Goal: Find specific page/section: Find specific page/section

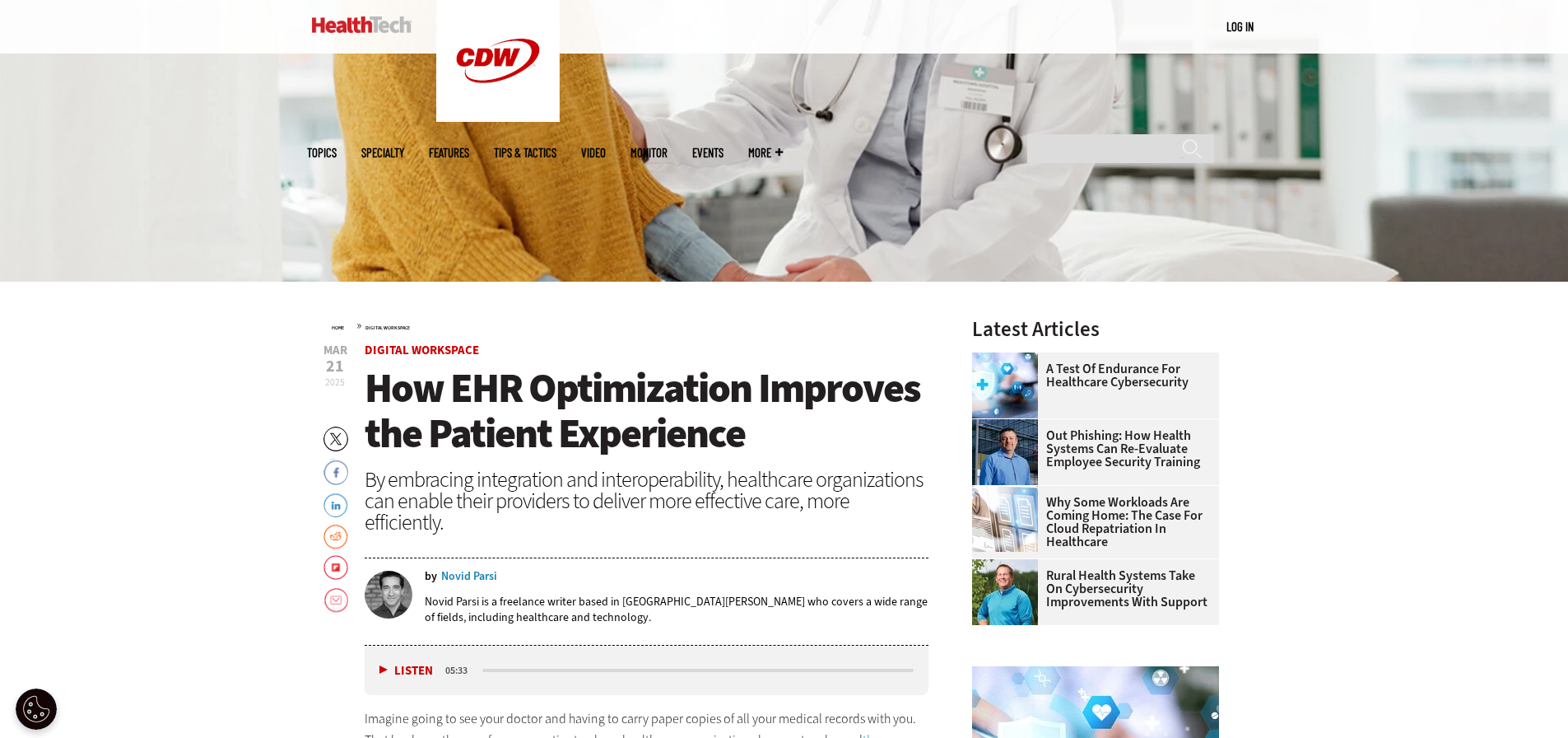
click at [467, 571] on div "Novid Parsi" at bounding box center [469, 577] width 56 height 12
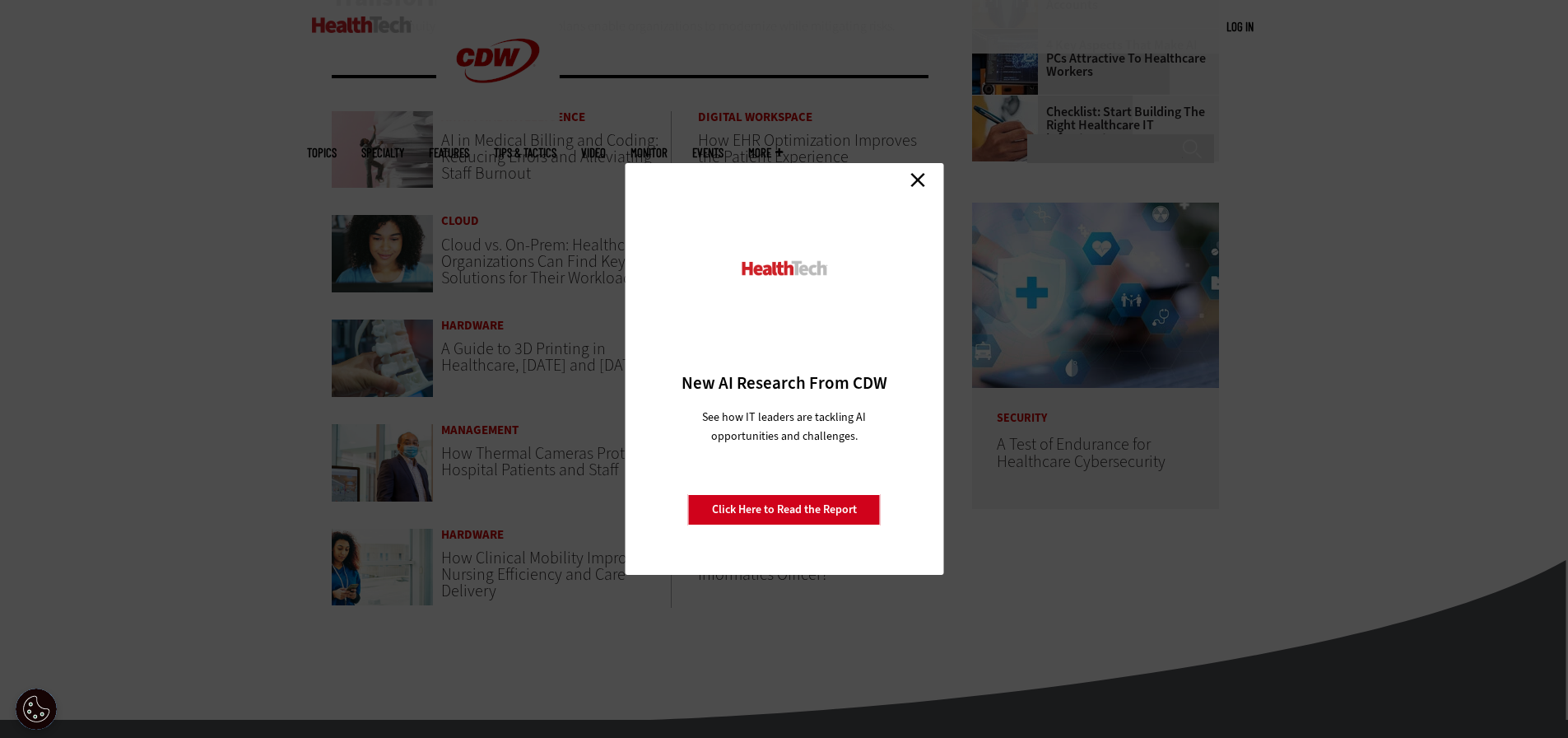
scroll to position [495, 0]
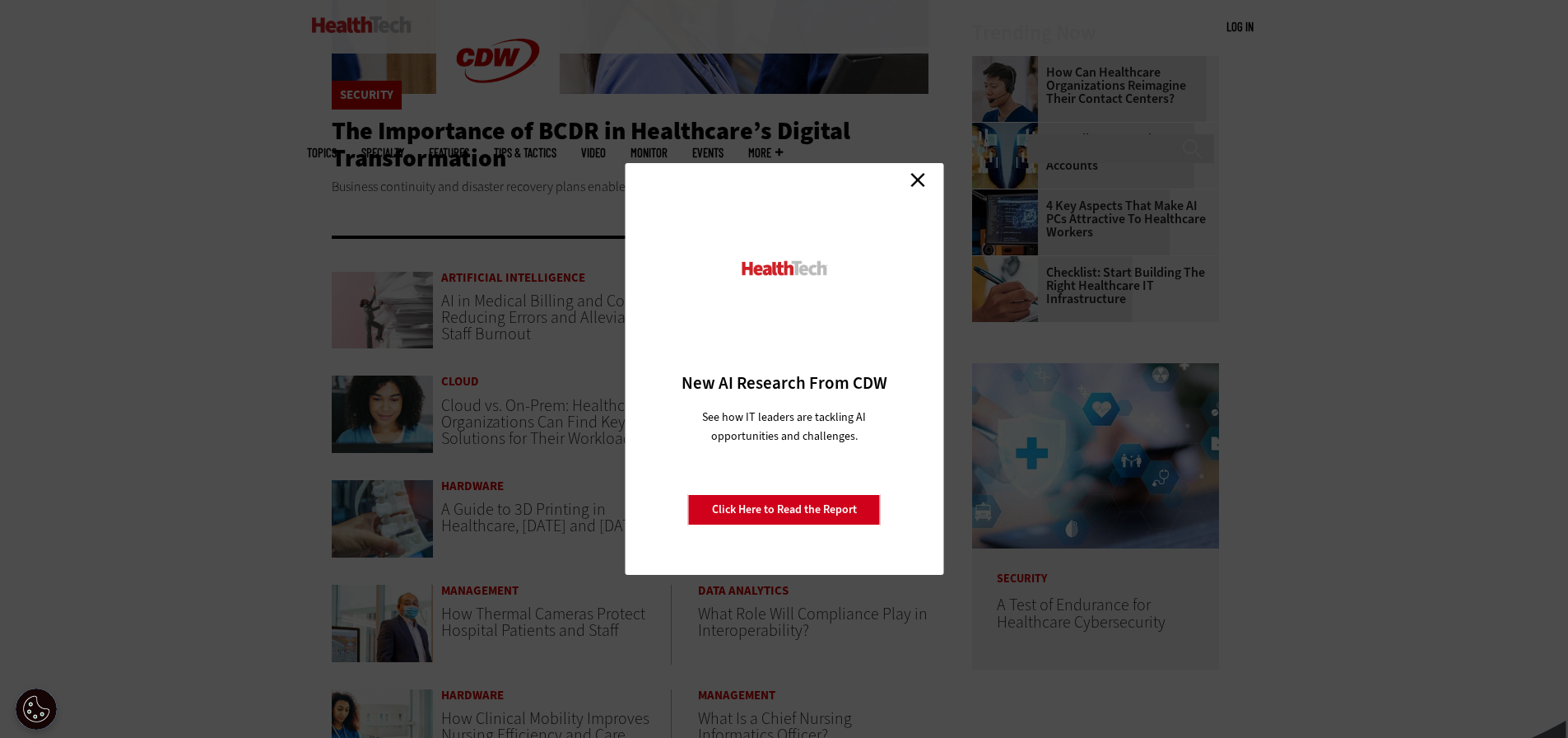
click at [917, 177] on link "Close" at bounding box center [917, 179] width 25 height 25
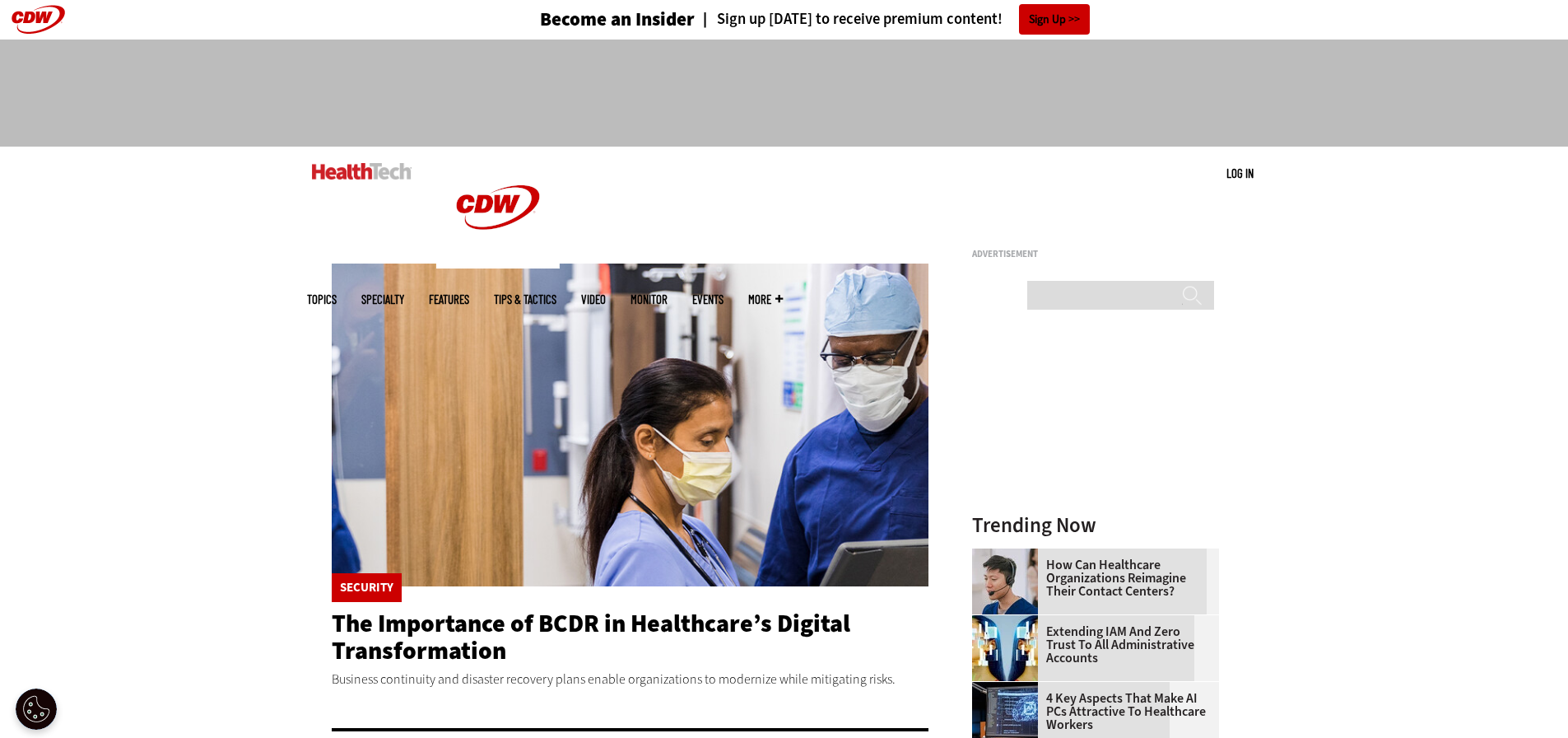
scroll to position [0, 0]
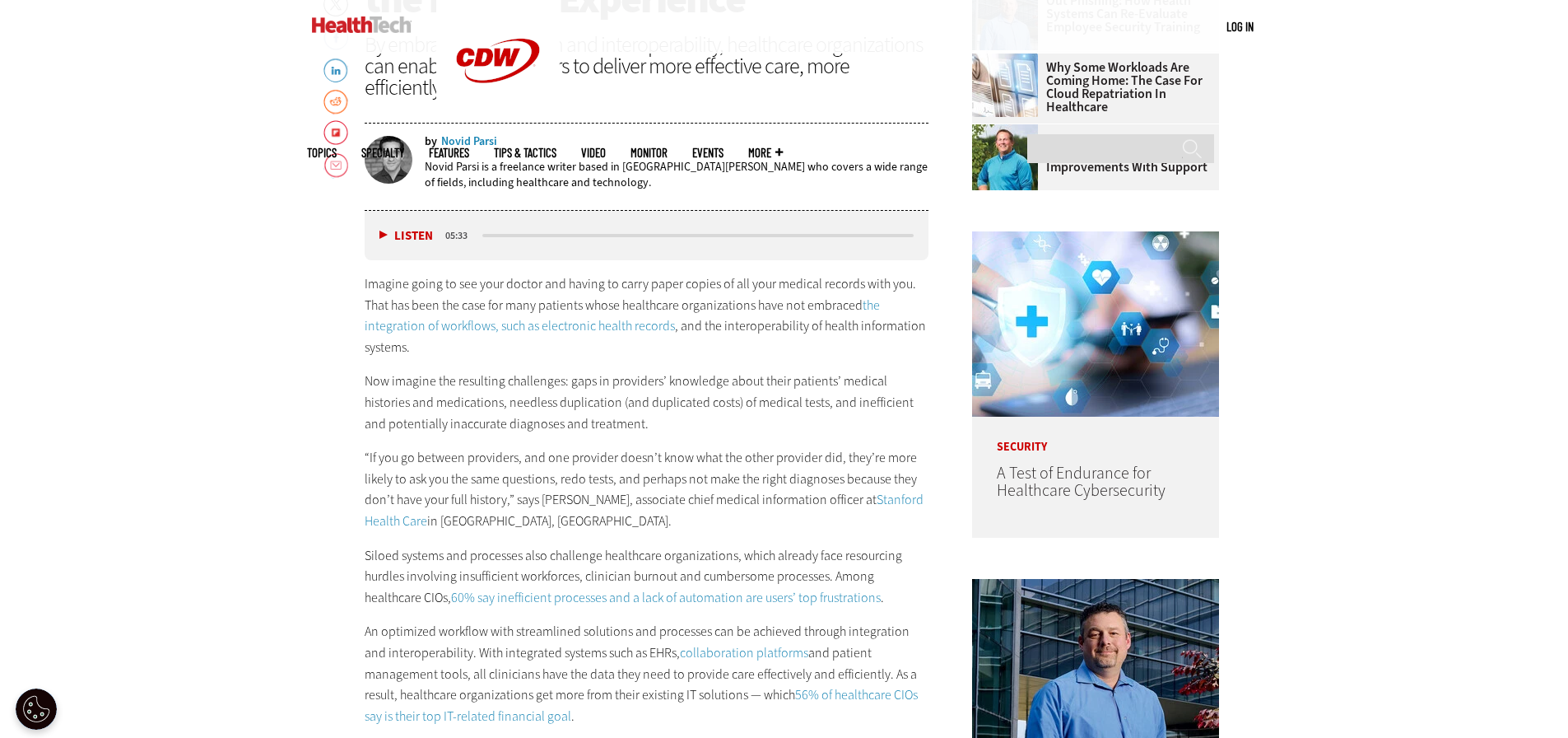
scroll to position [495, 0]
